Goal: Information Seeking & Learning: Learn about a topic

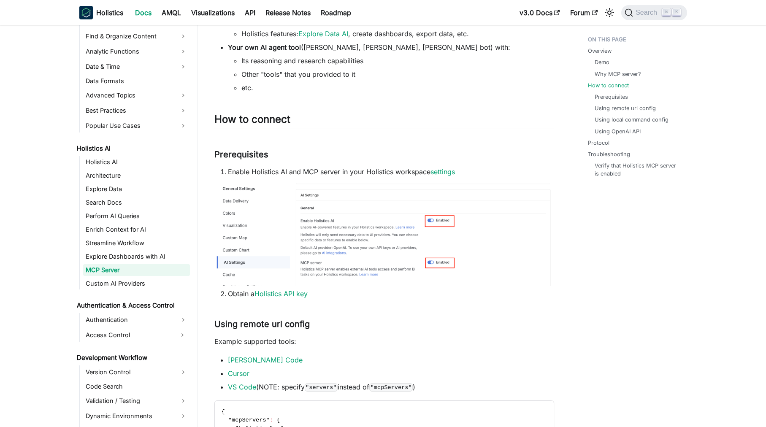
scroll to position [320, 0]
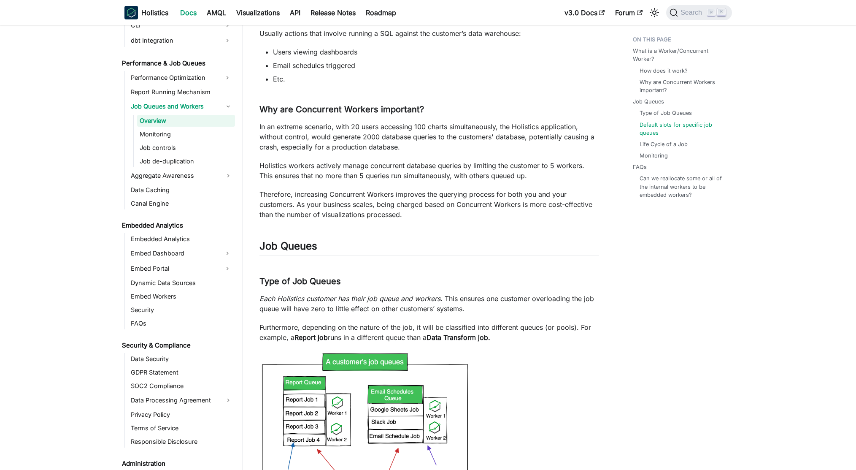
scroll to position [896, 0]
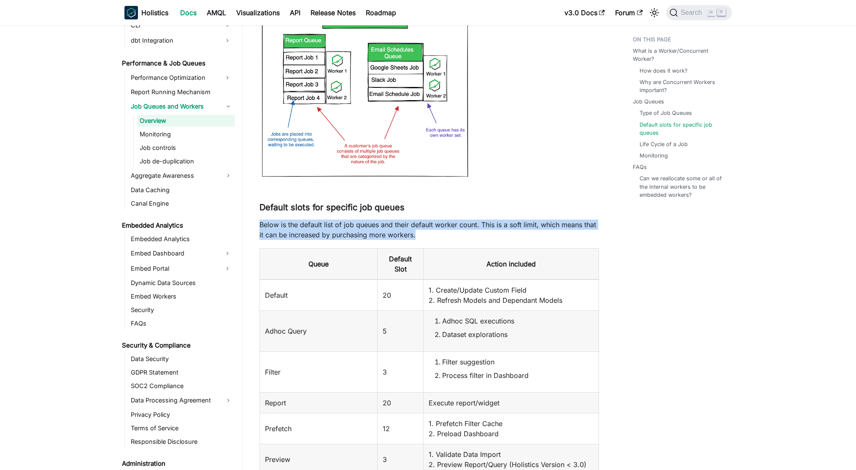
drag, startPoint x: 259, startPoint y: 224, endPoint x: 420, endPoint y: 237, distance: 162.1
click at [420, 237] on article "Performance & Job Queues Job Queues and Workers Overview On this page Job Queue…" at bounding box center [429, 427] width 353 height 2582
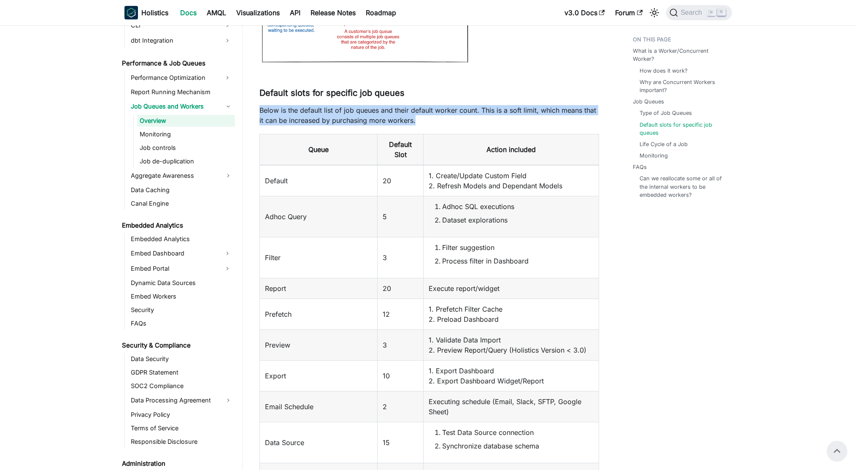
scroll to position [856, 0]
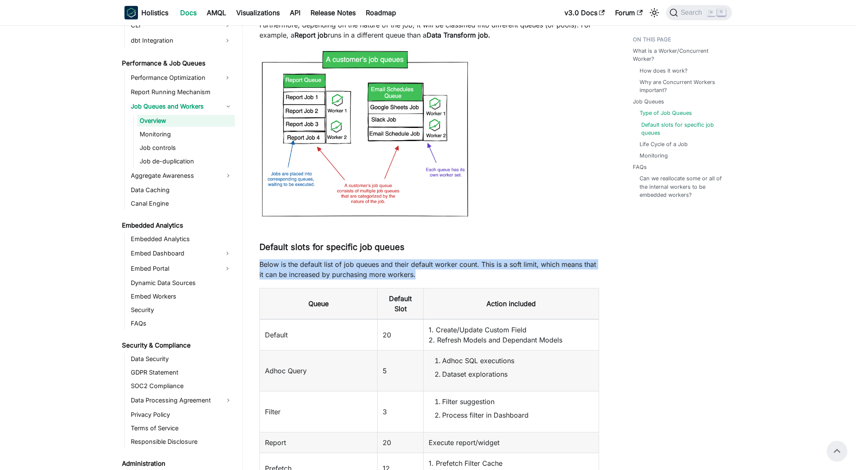
click at [653, 135] on link "Default slots for specific job queues" at bounding box center [683, 129] width 84 height 16
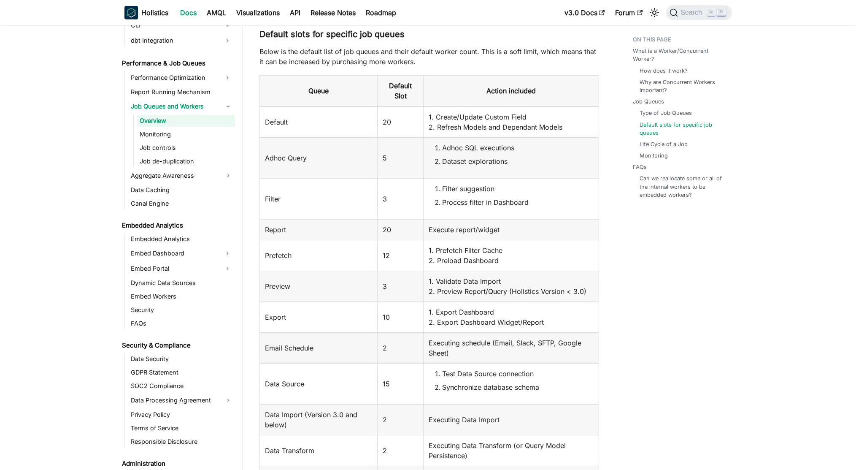
click at [653, 230] on div "What is a Worker/Concurrent Worker? How does it work? Why are Concurrent Worker…" at bounding box center [678, 292] width 124 height 2658
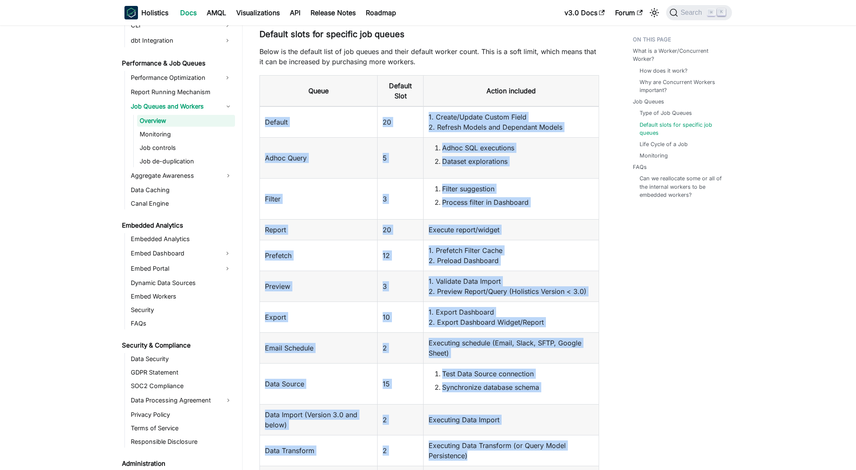
drag, startPoint x: 261, startPoint y: 120, endPoint x: 504, endPoint y: 455, distance: 413.6
click at [504, 455] on tbody "Default 20 1. Create/Update Custom Field 2. Refresh Models and Dependant Models…" at bounding box center [428, 313] width 339 height 414
click at [504, 455] on td "Executing Data Transform (or Query Model Persistence)" at bounding box center [511, 450] width 175 height 31
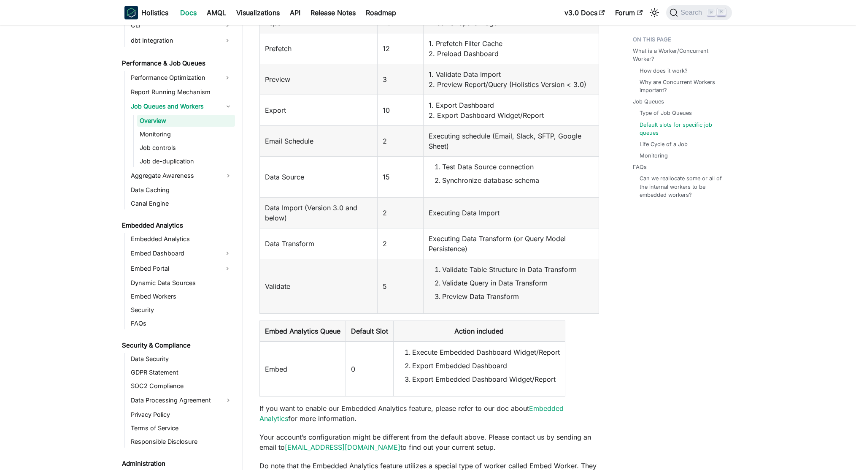
scroll to position [1279, 0]
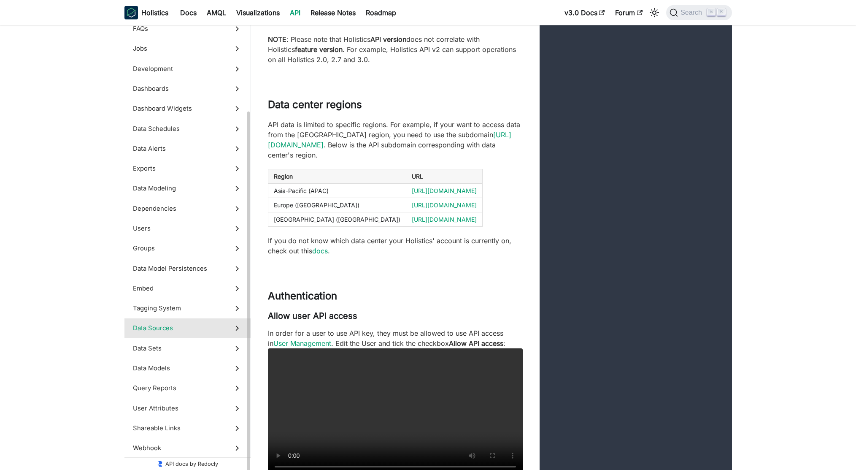
scroll to position [118, 0]
click at [155, 386] on span "Query Reports" at bounding box center [179, 385] width 93 height 9
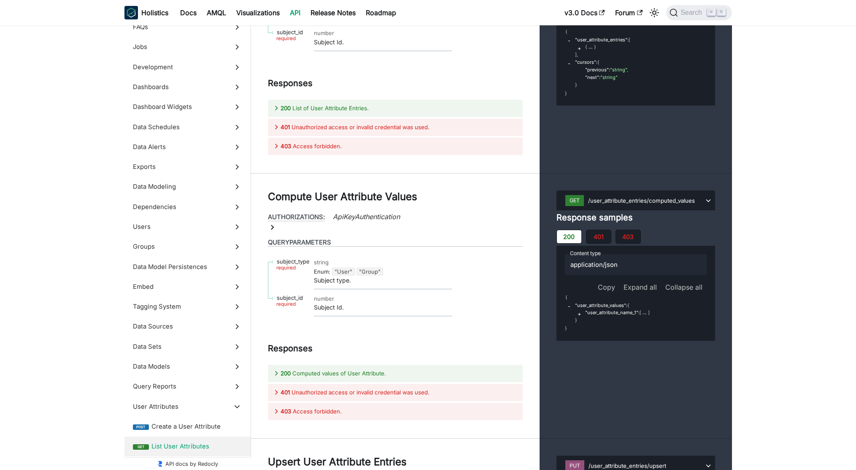
scroll to position [34794, 0]
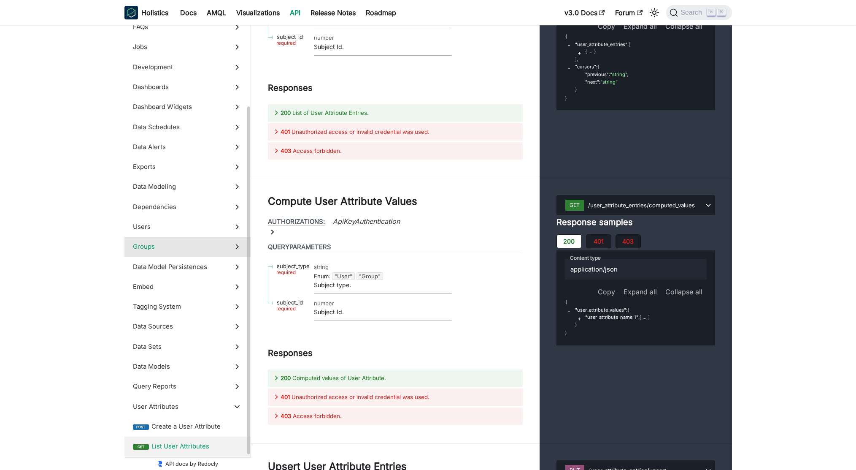
click at [167, 250] on span "Groups" at bounding box center [179, 246] width 93 height 9
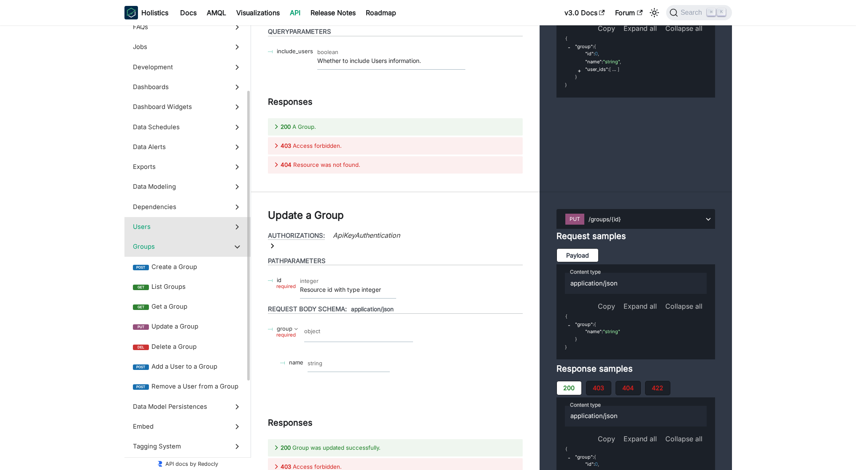
click at [157, 231] on span "Users" at bounding box center [179, 226] width 93 height 9
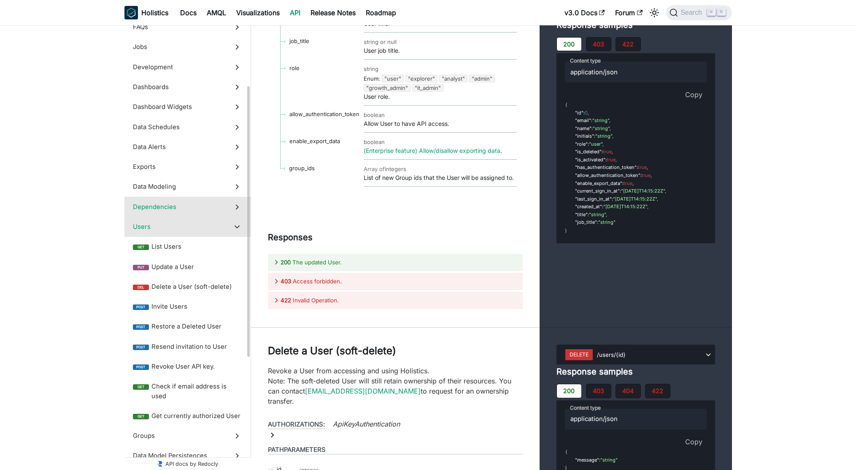
click at [165, 207] on span "Dependencies" at bounding box center [179, 206] width 93 height 9
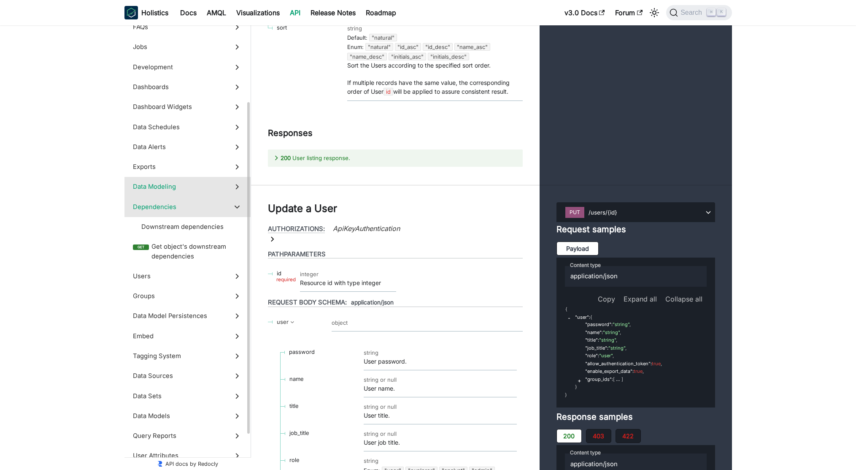
click at [153, 186] on span "Data Modeling" at bounding box center [179, 186] width 93 height 9
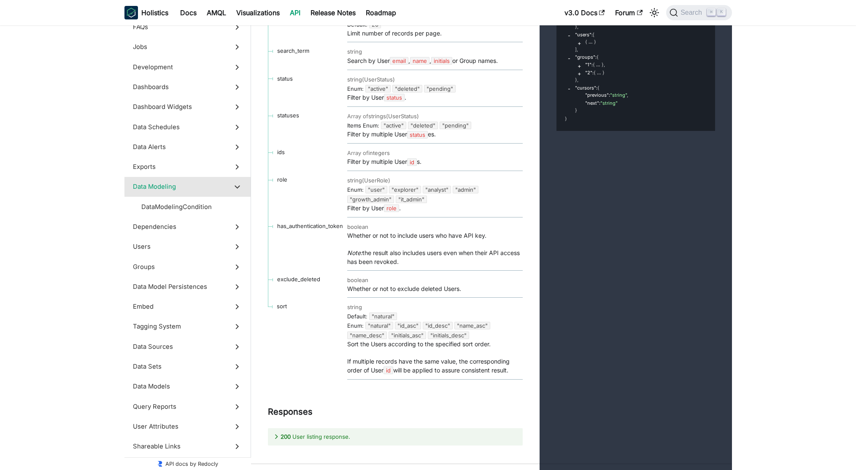
drag, startPoint x: 270, startPoint y: 103, endPoint x: 402, endPoint y: 130, distance: 135.0
click at [167, 169] on span "Exports" at bounding box center [179, 166] width 93 height 9
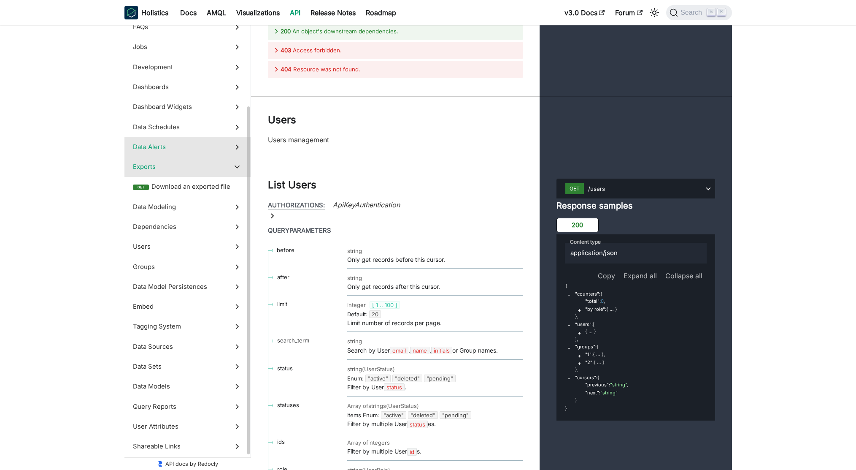
click at [170, 146] on span "Data Alerts" at bounding box center [179, 146] width 93 height 9
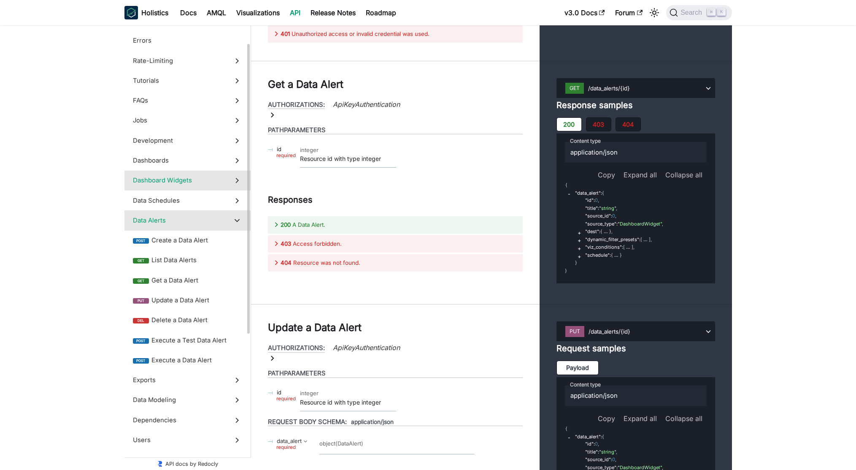
scroll to position [43, 0]
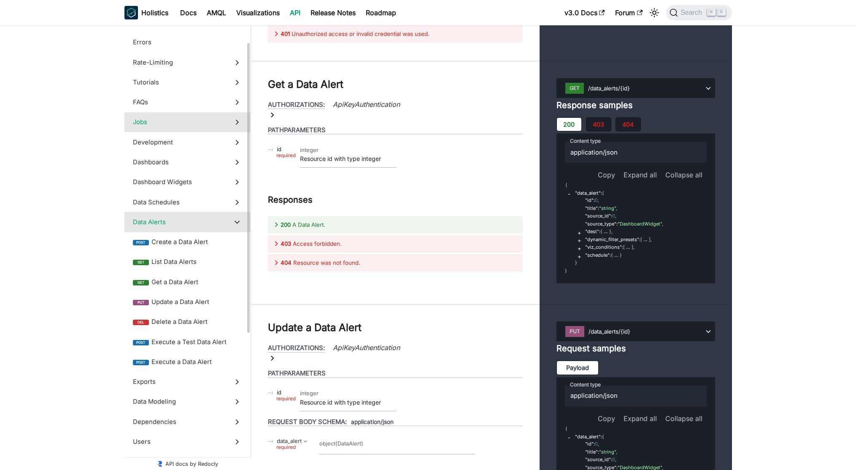
click at [170, 127] on label "Jobs" at bounding box center [187, 122] width 126 height 20
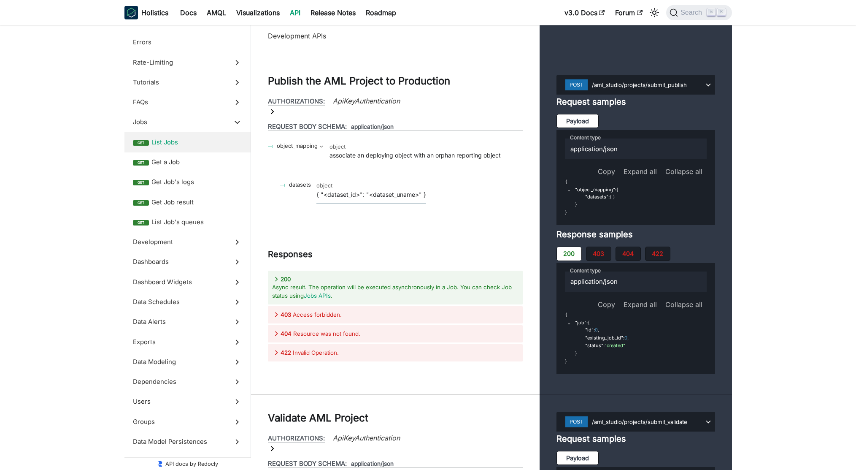
scroll to position [13804, 0]
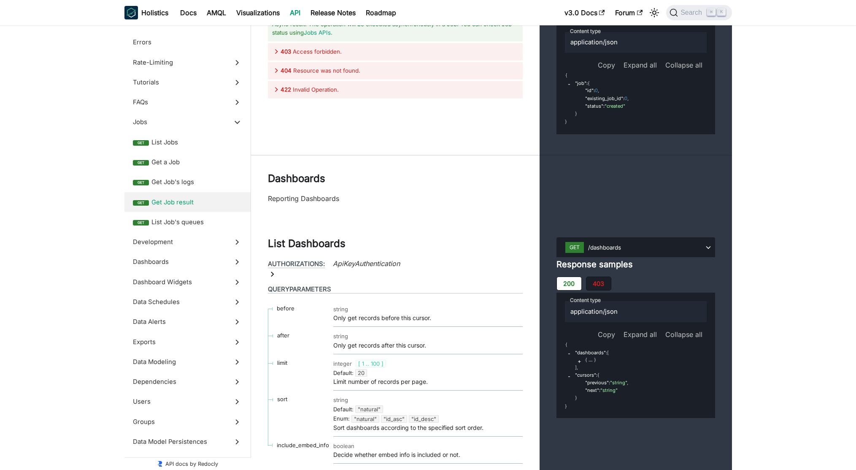
scroll to position [14384, 0]
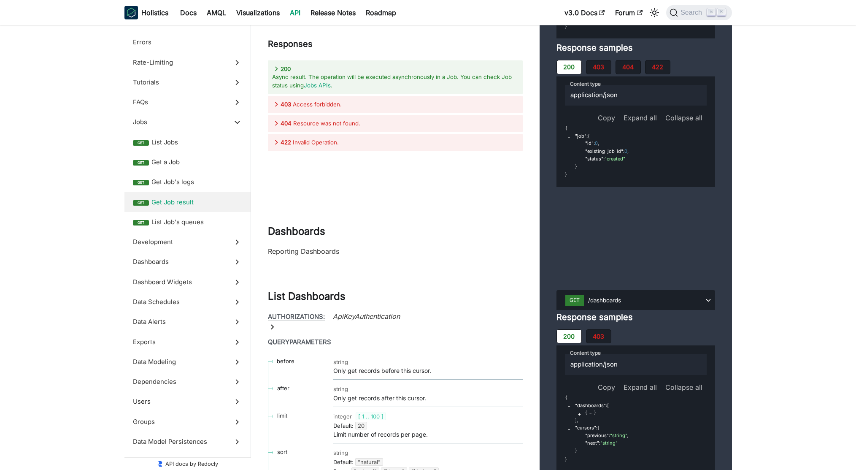
scroll to position [14568, 0]
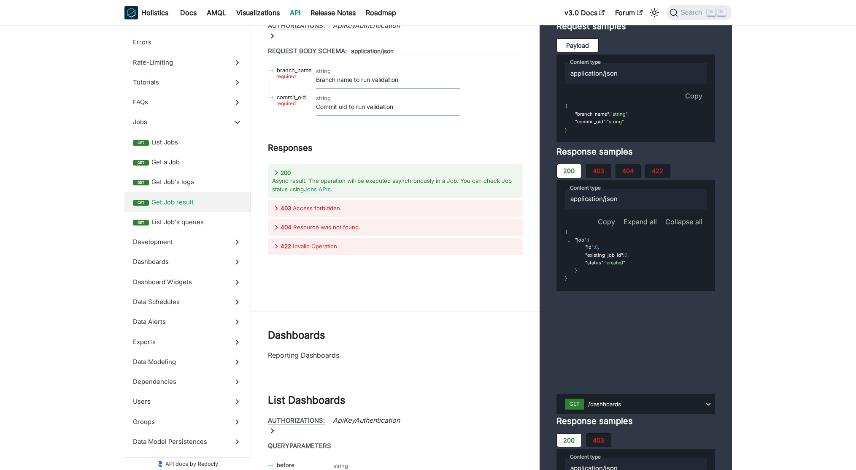
scroll to position [14456, 0]
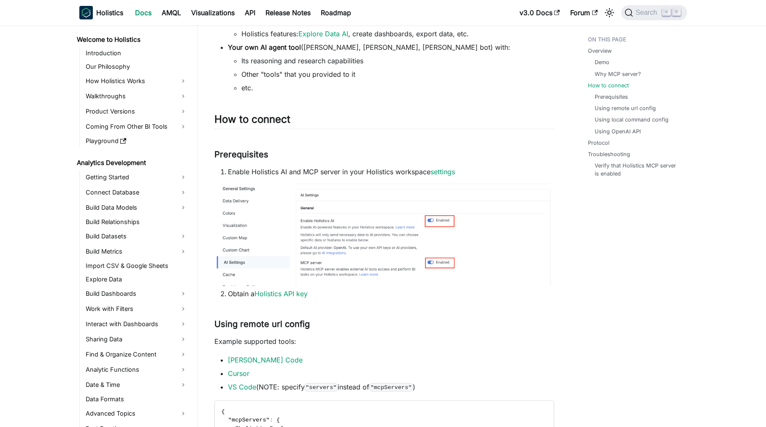
scroll to position [320, 0]
